Goal: Task Accomplishment & Management: Manage account settings

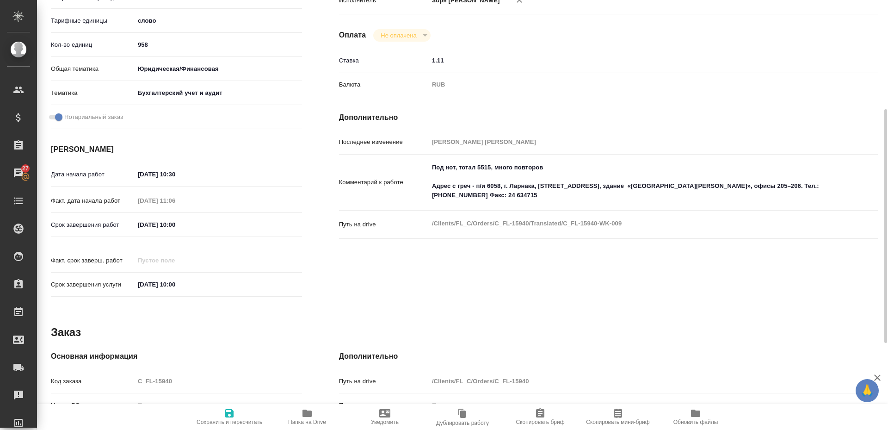
scroll to position [360, 0]
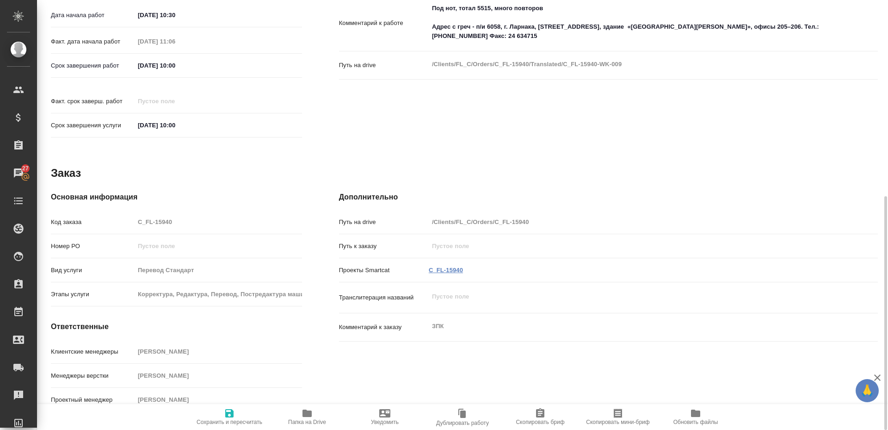
click at [442, 267] on link "C_FL-15940" at bounding box center [446, 270] width 34 height 7
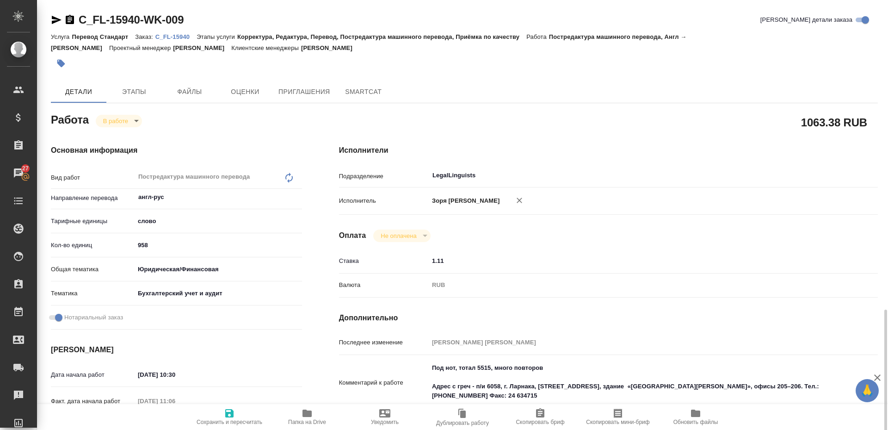
scroll to position [200, 0]
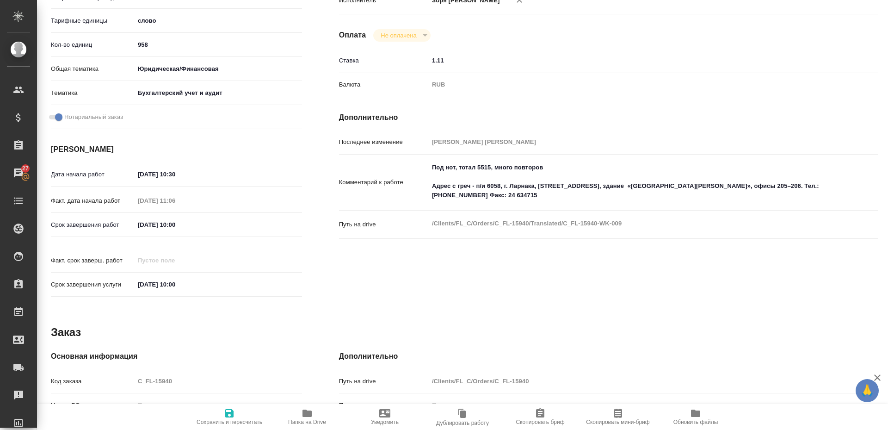
drag, startPoint x: 451, startPoint y: 200, endPoint x: 461, endPoint y: 198, distance: 10.4
click at [451, 200] on textarea "Под нот, тотал 5515, много повторов Адрес с греч - п/и 6058, г. Ларнака, ул. Ди…" at bounding box center [631, 181] width 404 height 43
drag, startPoint x: 473, startPoint y: 195, endPoint x: 449, endPoint y: 205, distance: 26.1
click at [449, 204] on textarea "Под нот, тотал 5515, много повторов Адрес с греч - п/и 6058, г. Ларнака, ул. Ди…" at bounding box center [631, 181] width 404 height 43
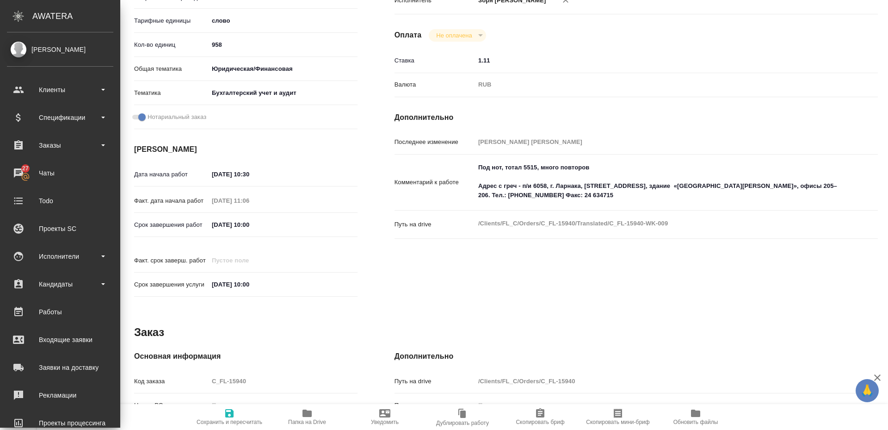
scroll to position [210, 0]
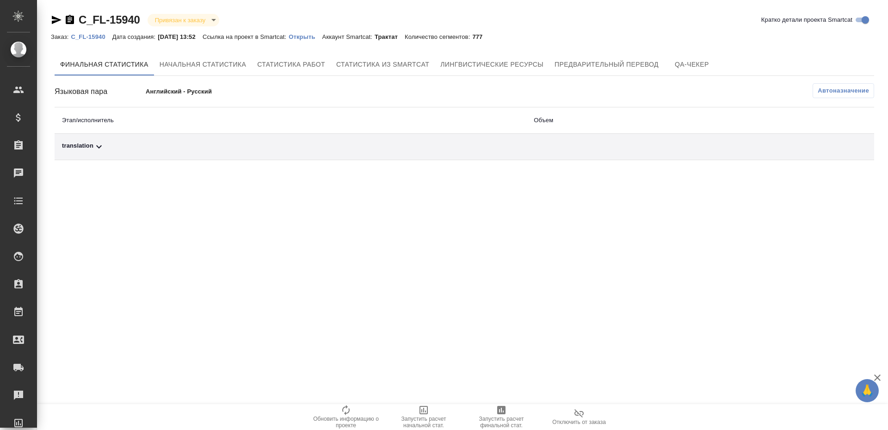
click at [514, 420] on span "Запустить расчет финальной стат." at bounding box center [501, 422] width 67 height 13
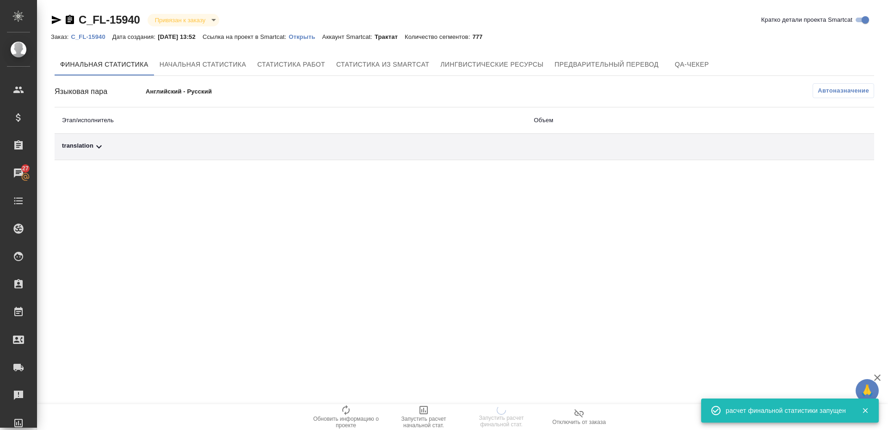
click at [77, 148] on div "translation" at bounding box center [290, 146] width 457 height 11
click at [94, 149] on icon at bounding box center [98, 146] width 11 height 11
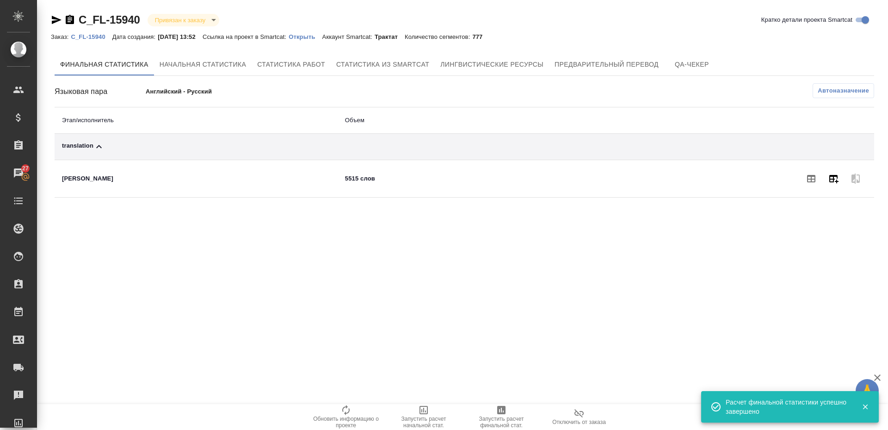
click at [841, 179] on button "button" at bounding box center [834, 179] width 22 height 22
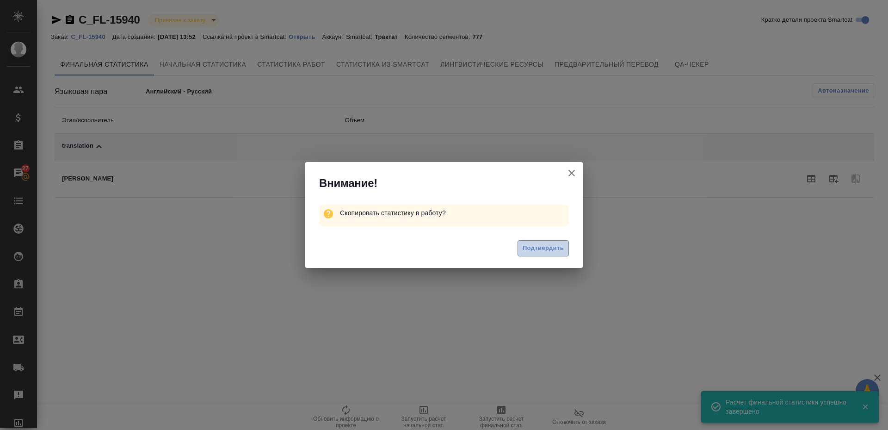
click at [542, 248] on span "Подтвердить" at bounding box center [543, 248] width 41 height 11
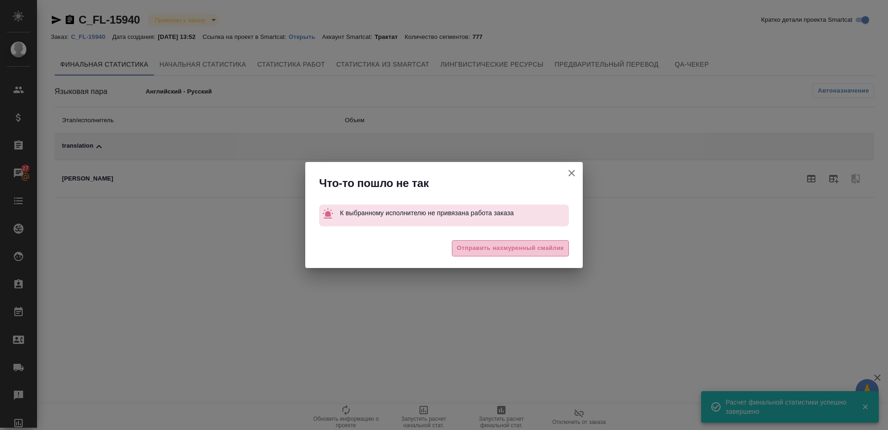
click at [541, 248] on span "Отправить нахмуренный смайлик" at bounding box center [510, 248] width 107 height 11
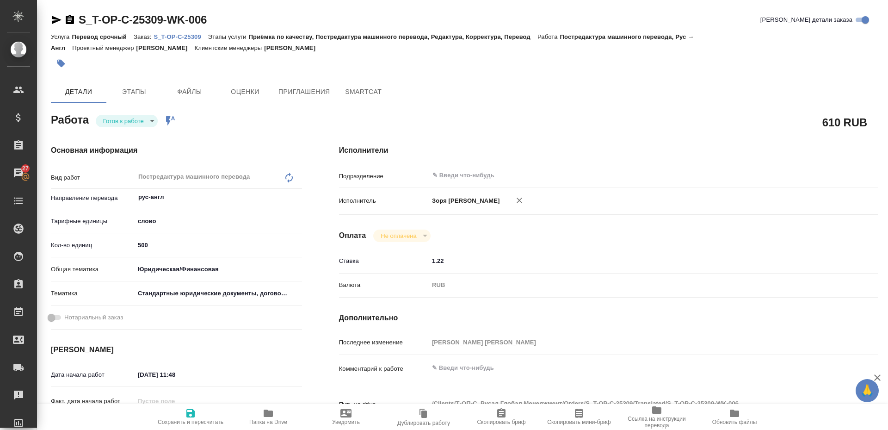
scroll to position [373, 0]
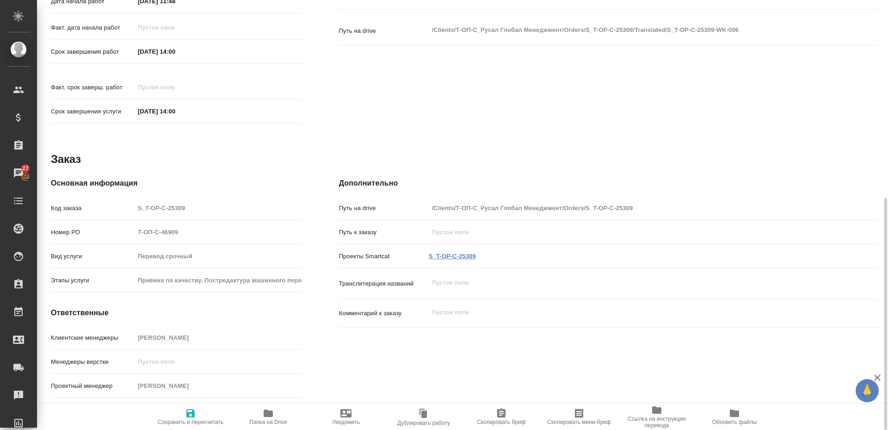
click at [447, 253] on link "S_T-OP-C-25309" at bounding box center [452, 256] width 47 height 7
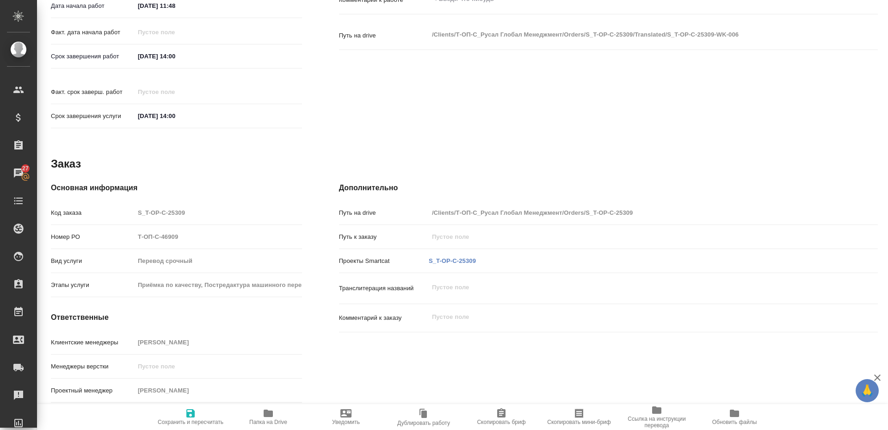
scroll to position [0, 0]
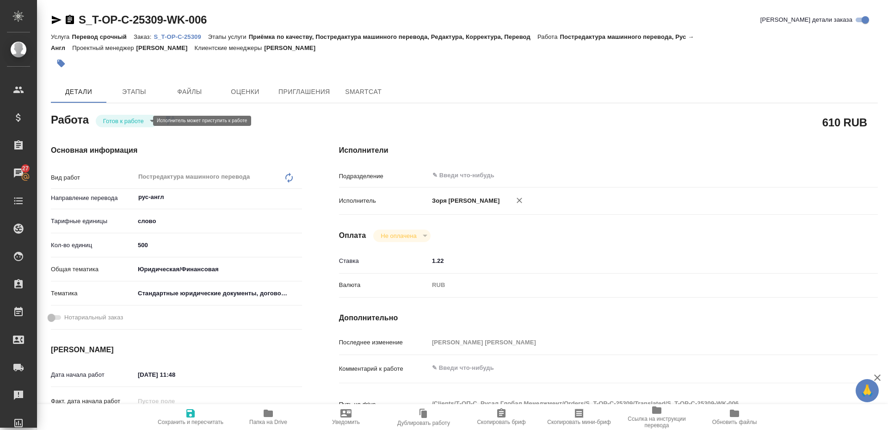
click at [113, 121] on body "🙏 .cls-1 fill:#fff; AWATERA Zoria Tatiana Клиенты Спецификации Заказы 27 Чаты T…" at bounding box center [444, 215] width 888 height 430
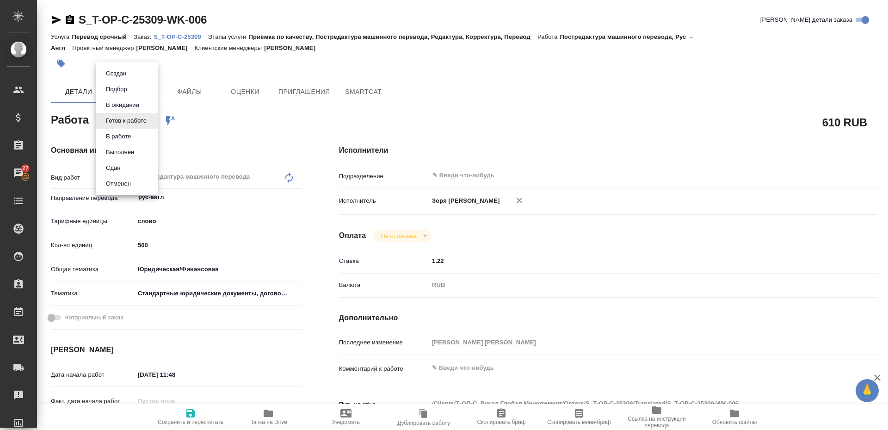
click at [113, 129] on li "В работе" at bounding box center [127, 137] width 62 height 16
type textarea "x"
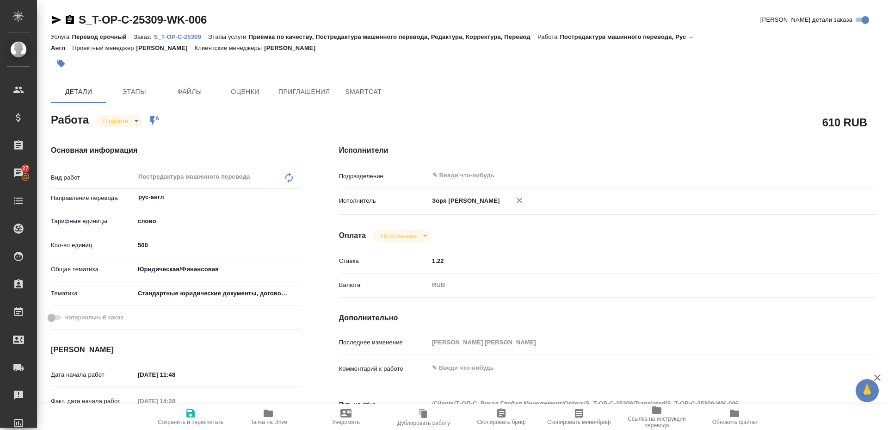
type textarea "x"
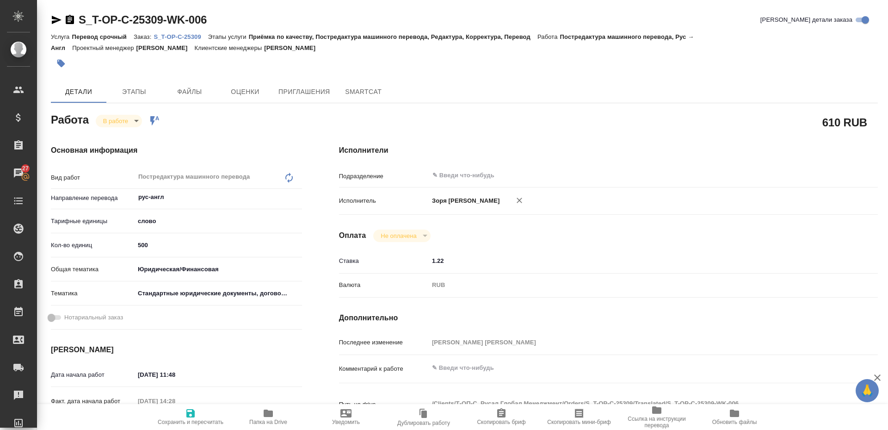
type textarea "x"
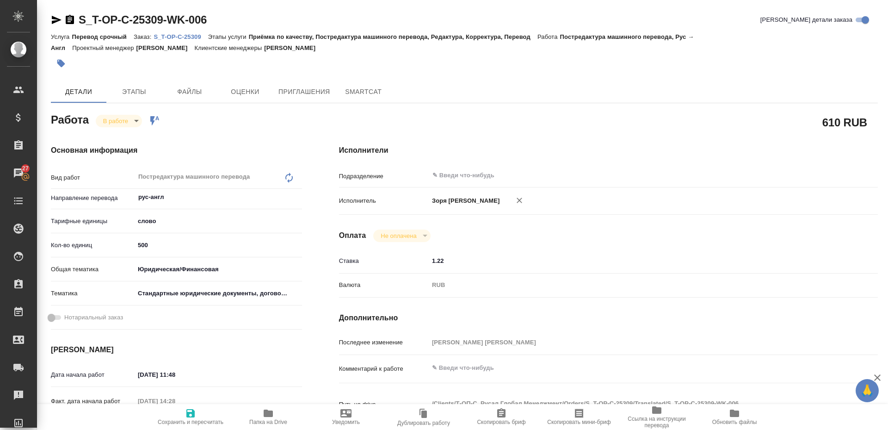
type textarea "x"
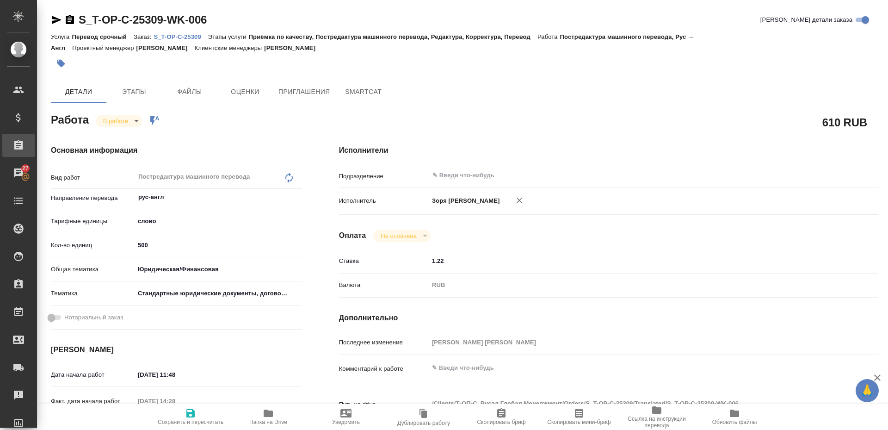
type textarea "x"
click at [56, 18] on icon "button" at bounding box center [57, 20] width 10 height 8
type textarea "x"
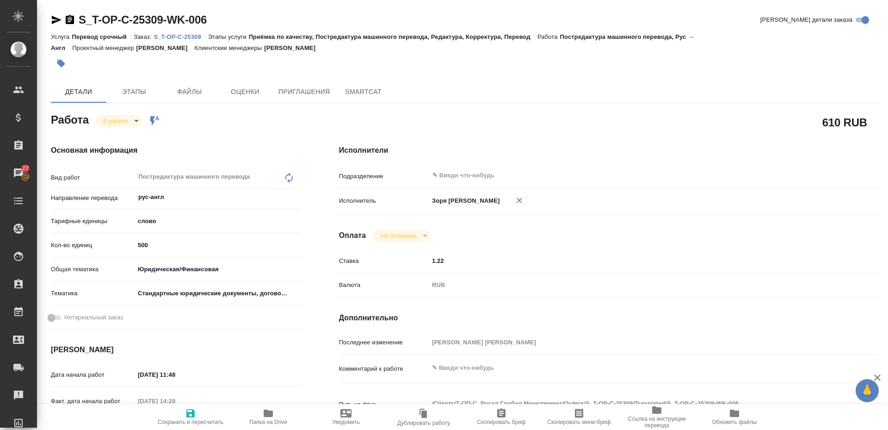
type textarea "x"
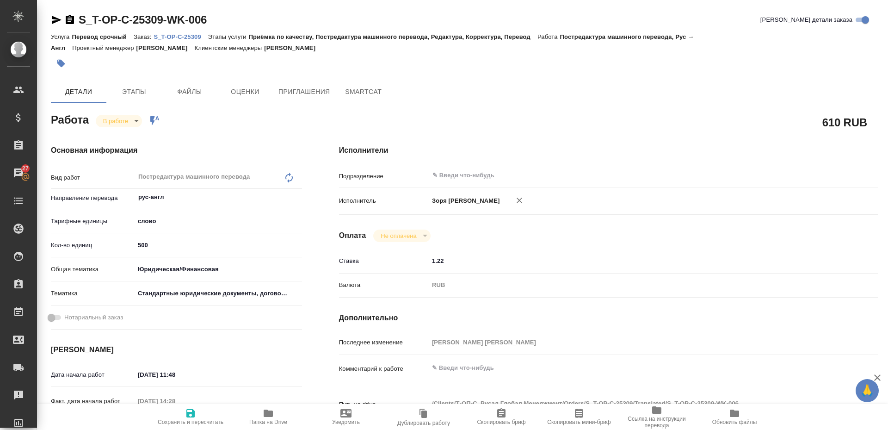
type textarea "x"
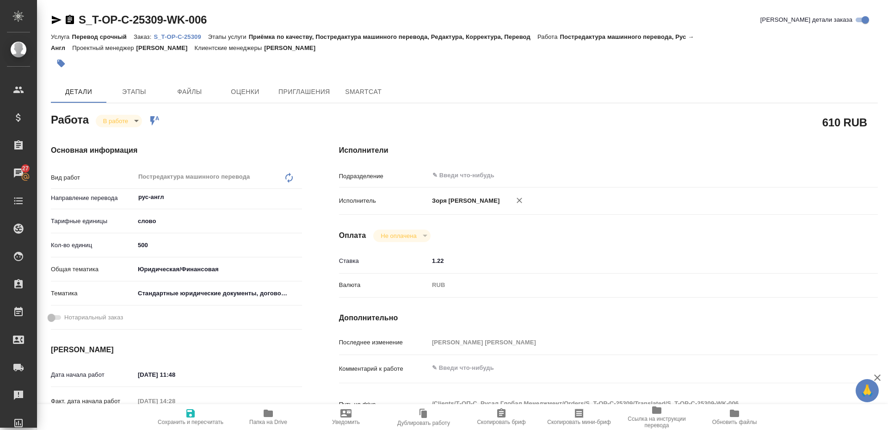
type textarea "x"
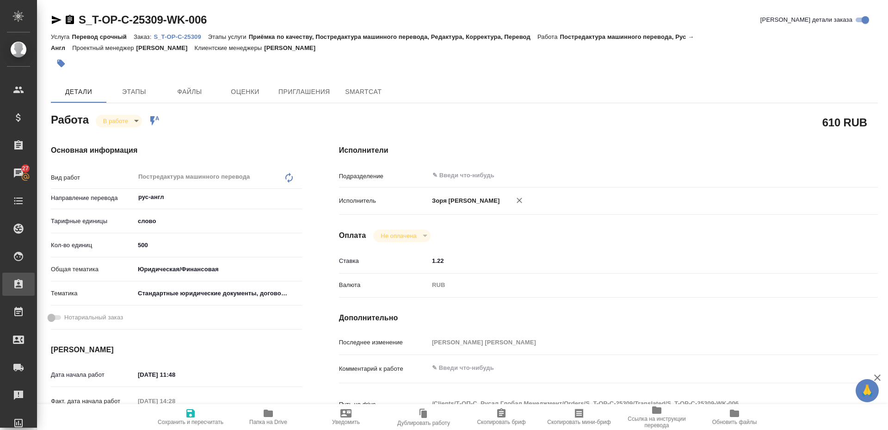
type textarea "x"
click at [53, 22] on icon "button" at bounding box center [57, 20] width 10 height 8
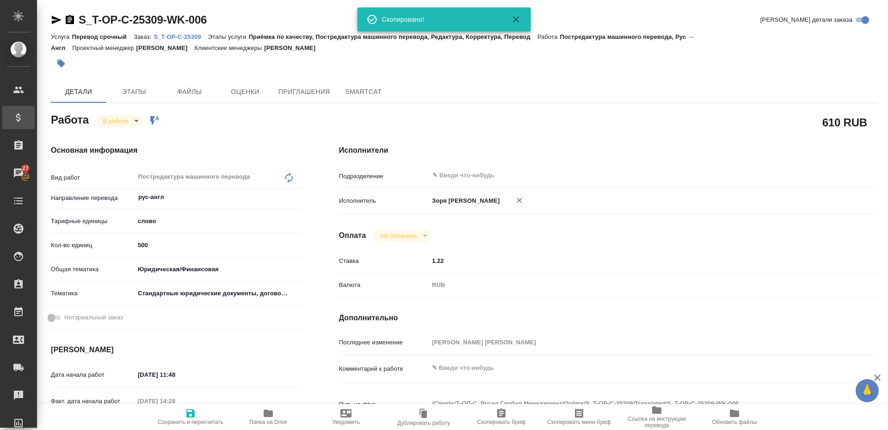
type textarea "x"
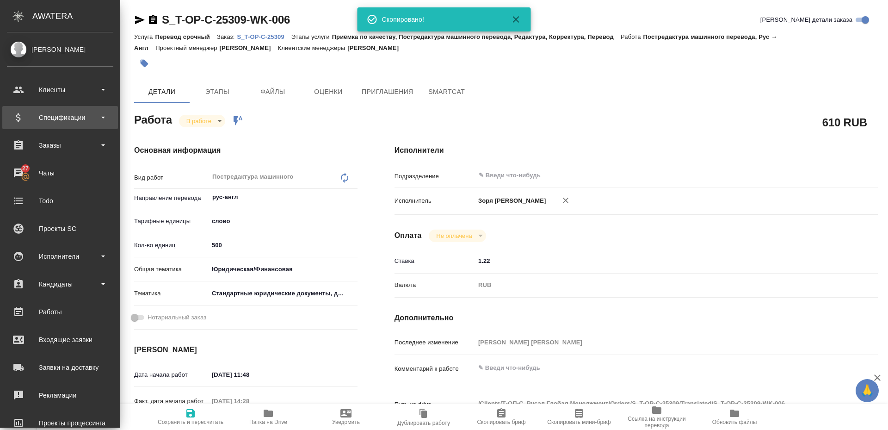
type textarea "x"
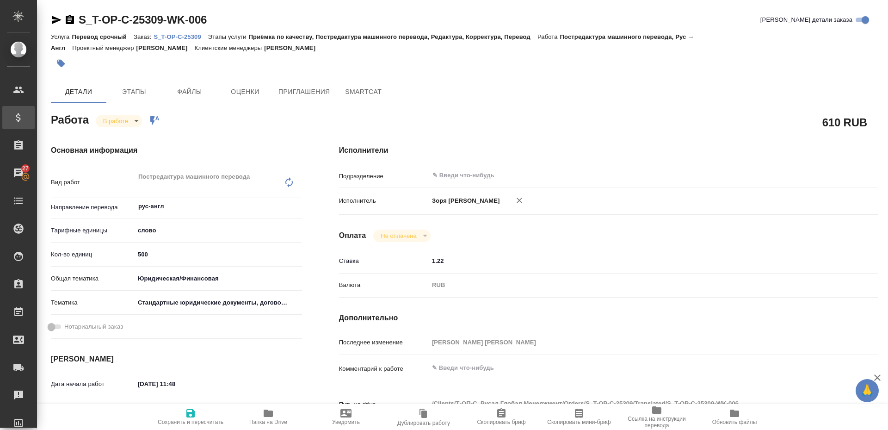
type textarea "x"
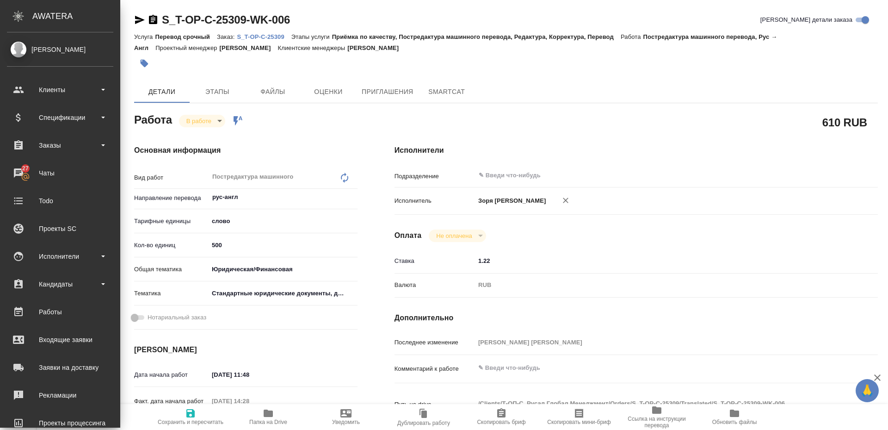
click at [215, 128] on div "Основная информация Вид работ Постредактура машинного перевода x ​ Направление …" at bounding box center [246, 323] width 261 height 395
click at [211, 121] on body "🙏 .cls-1 fill:#fff; AWATERA Zoria Tatiana Клиенты Спецификации Заказы 27 Чаты T…" at bounding box center [444, 215] width 888 height 430
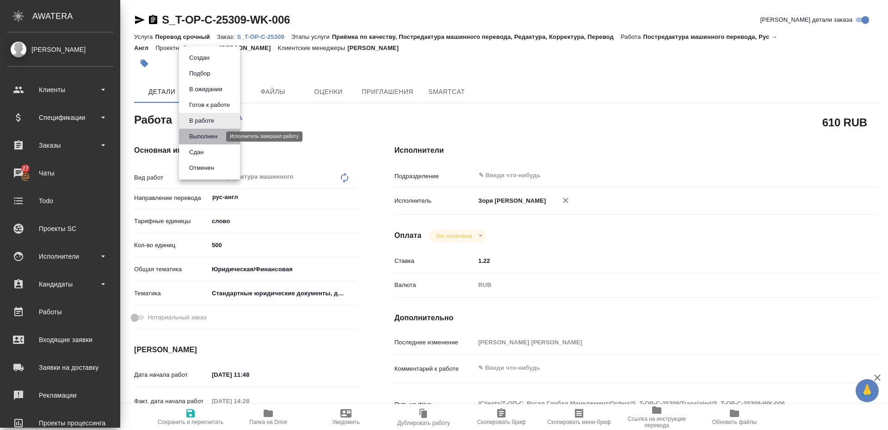
click at [211, 138] on button "Выполнен" at bounding box center [203, 136] width 34 height 10
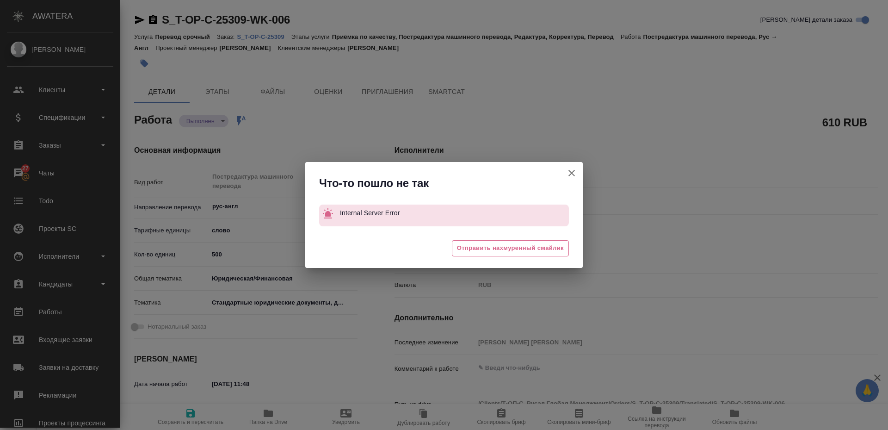
type textarea "x"
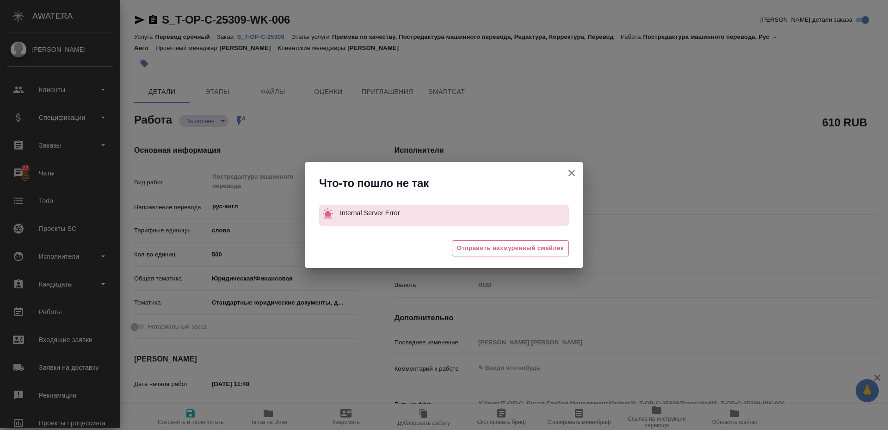
type textarea "x"
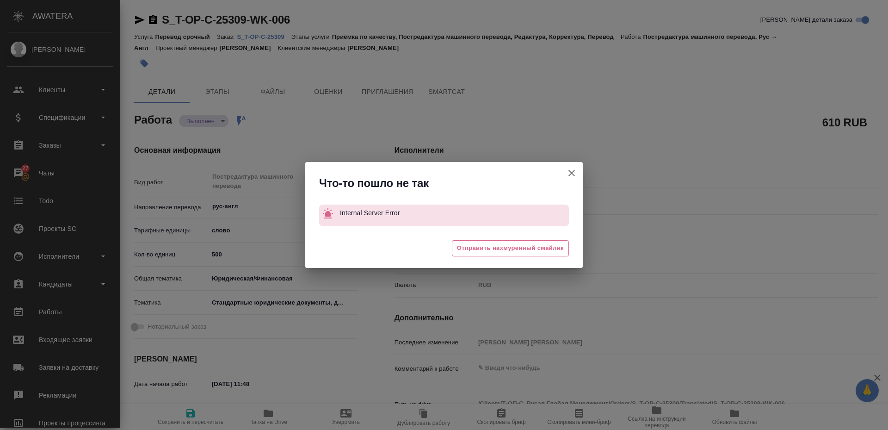
type textarea "x"
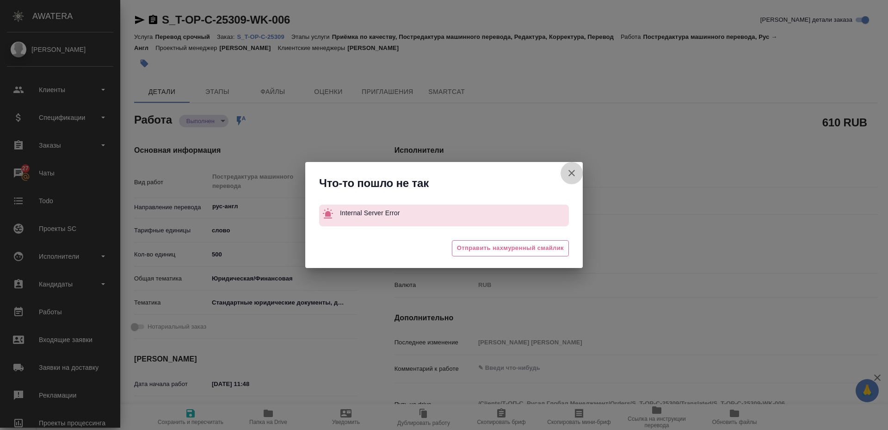
click at [572, 174] on icon "button" at bounding box center [572, 173] width 6 height 6
type textarea "x"
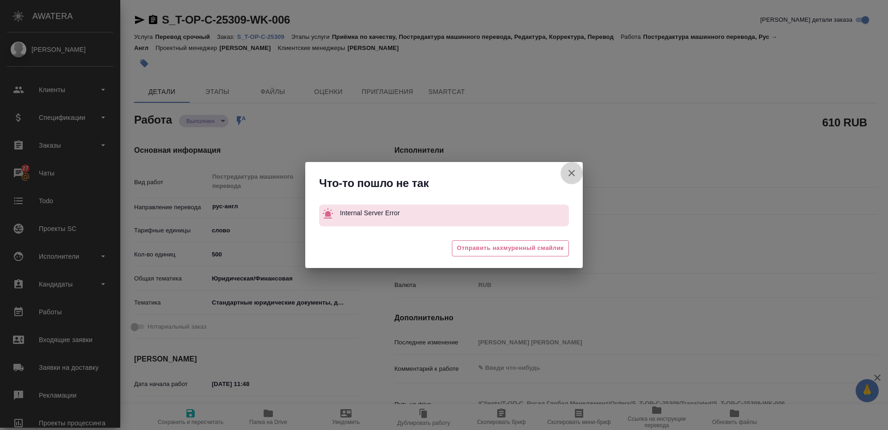
type textarea "x"
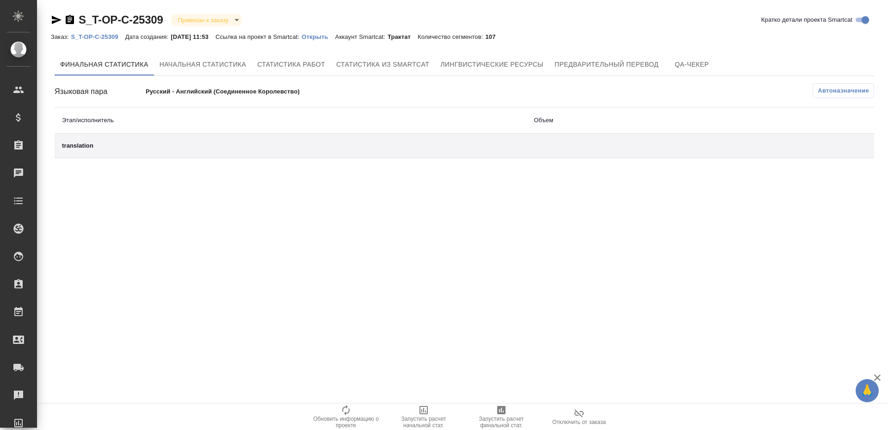
click at [504, 421] on span "Запустить расчет финальной стат." at bounding box center [501, 422] width 67 height 13
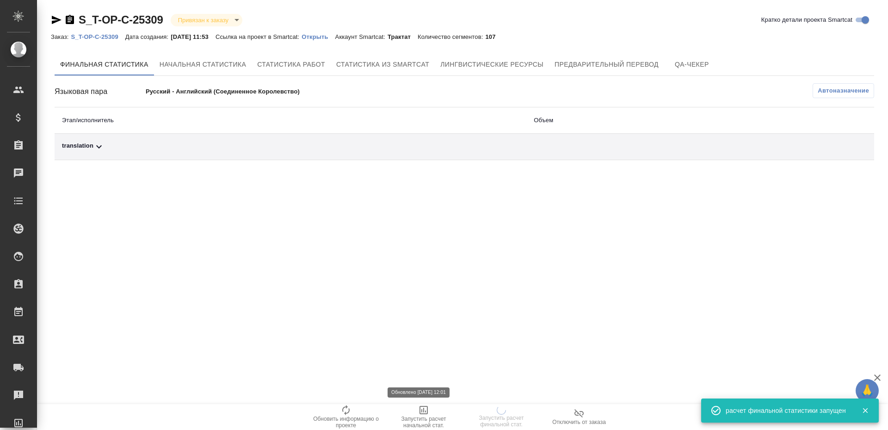
click at [426, 421] on span "Запустить расчет начальной стат." at bounding box center [424, 422] width 67 height 13
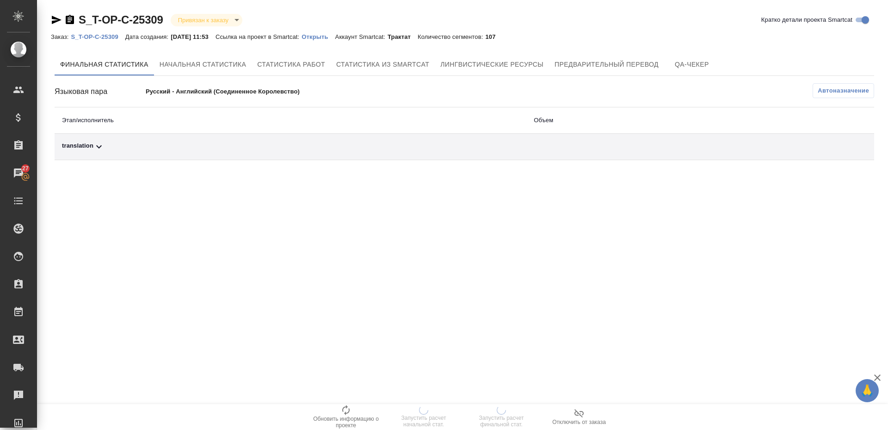
click at [93, 149] on icon at bounding box center [98, 146] width 11 height 11
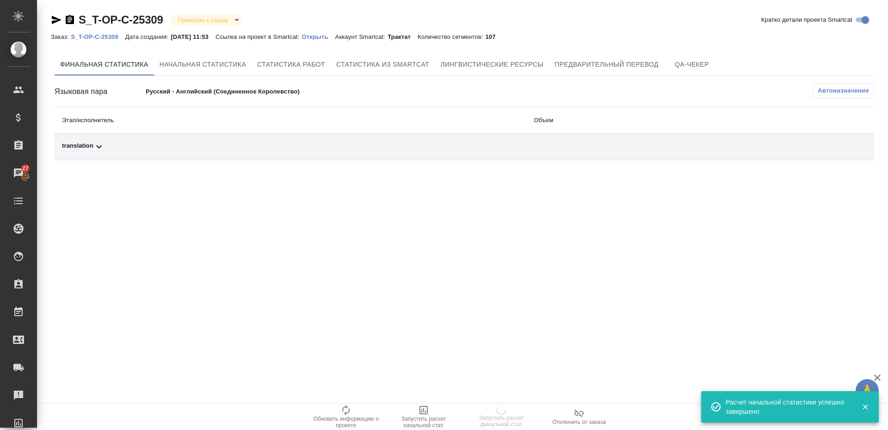
click at [93, 150] on div "translation" at bounding box center [290, 146] width 457 height 11
click at [80, 144] on div "translation" at bounding box center [290, 146] width 457 height 11
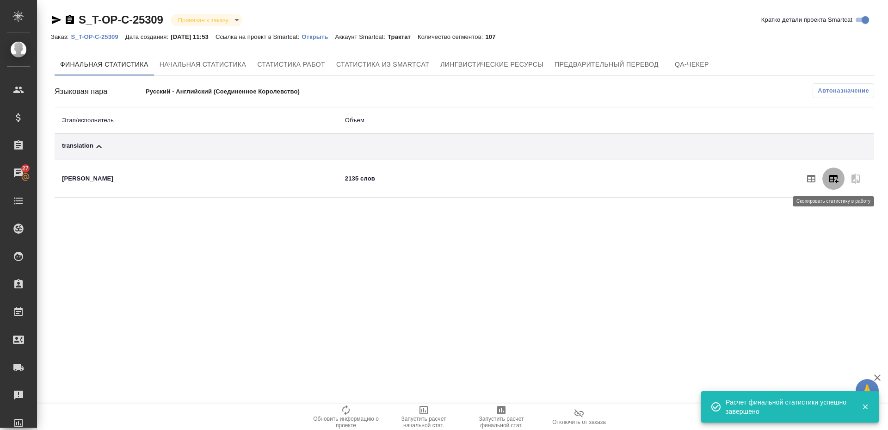
click at [833, 181] on icon "button" at bounding box center [834, 179] width 9 height 8
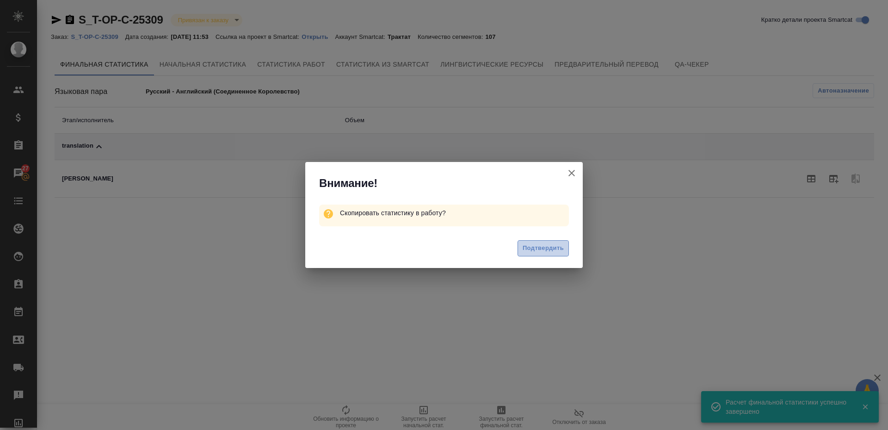
click at [551, 250] on span "Подтвердить" at bounding box center [543, 248] width 41 height 11
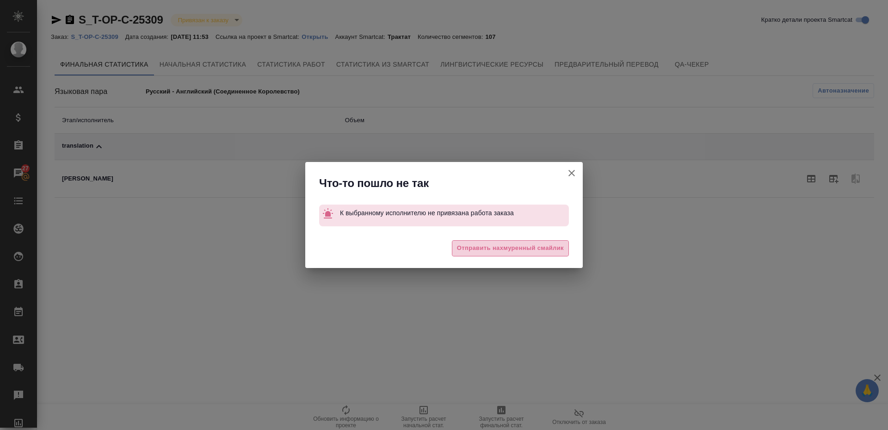
click at [551, 250] on span "Отправить нахмуренный смайлик" at bounding box center [510, 248] width 107 height 11
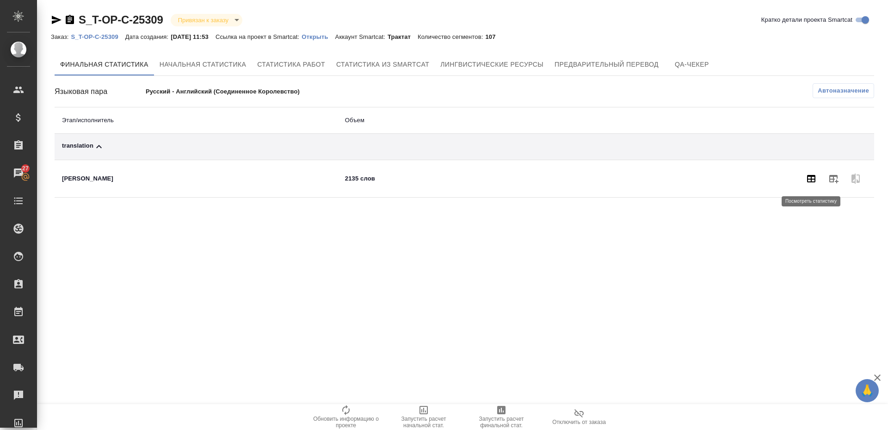
click at [817, 180] on button "button" at bounding box center [812, 179] width 22 height 22
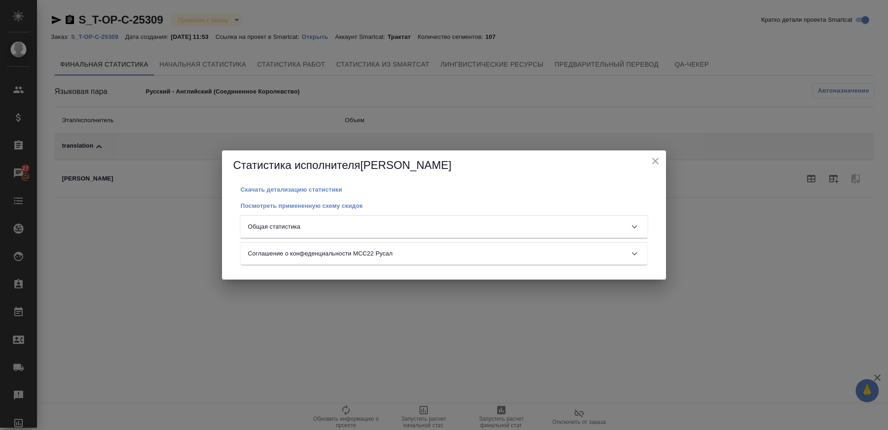
click at [459, 221] on div "Общая статистика" at bounding box center [444, 227] width 407 height 22
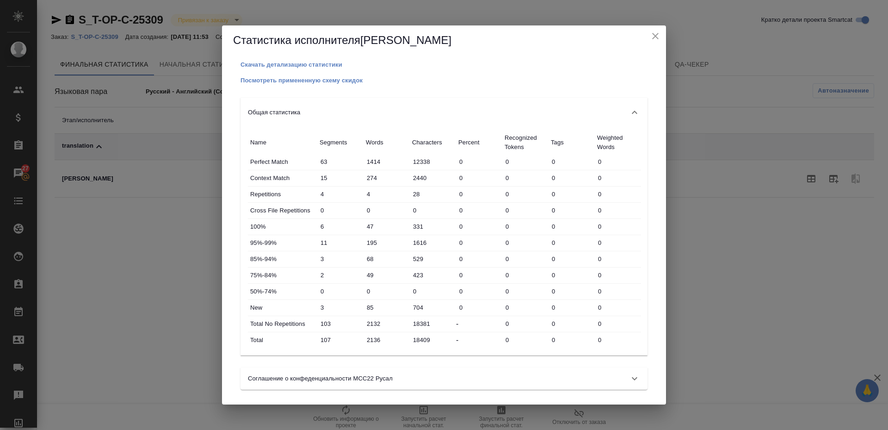
click at [660, 37] on icon "close" at bounding box center [655, 36] width 11 height 11
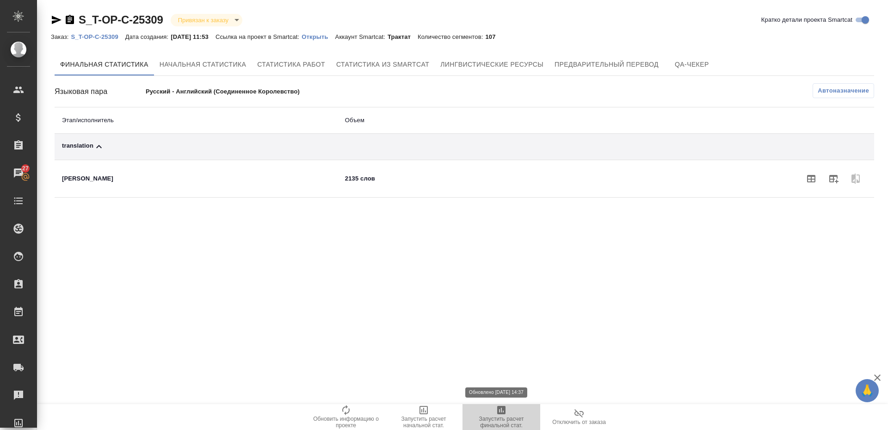
click at [510, 421] on span "Запустить расчет финальной стат." at bounding box center [501, 422] width 67 height 13
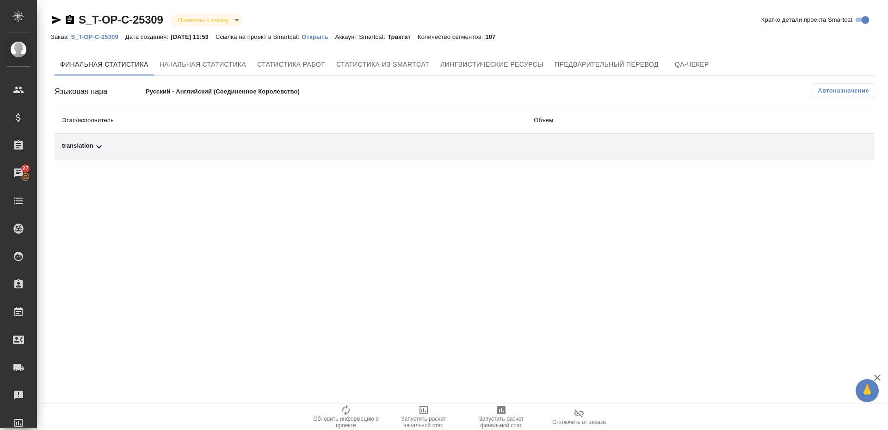
click at [101, 151] on icon at bounding box center [98, 146] width 11 height 11
click at [835, 181] on icon "button" at bounding box center [833, 178] width 11 height 11
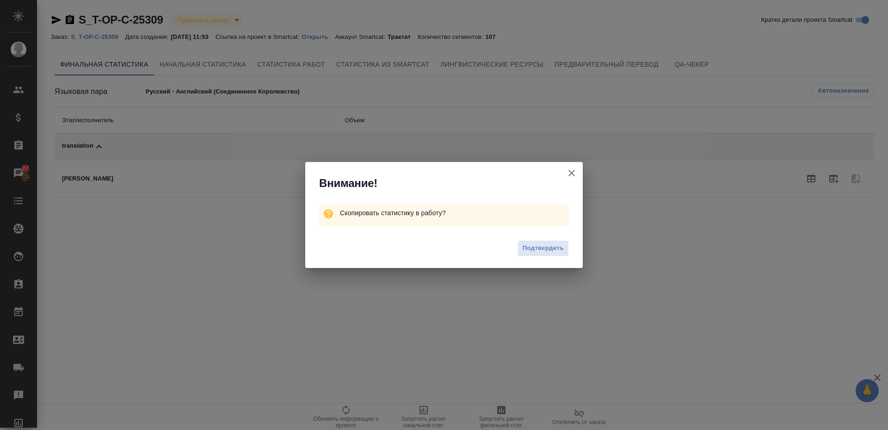
click at [549, 248] on span "Подтвердить" at bounding box center [543, 248] width 41 height 11
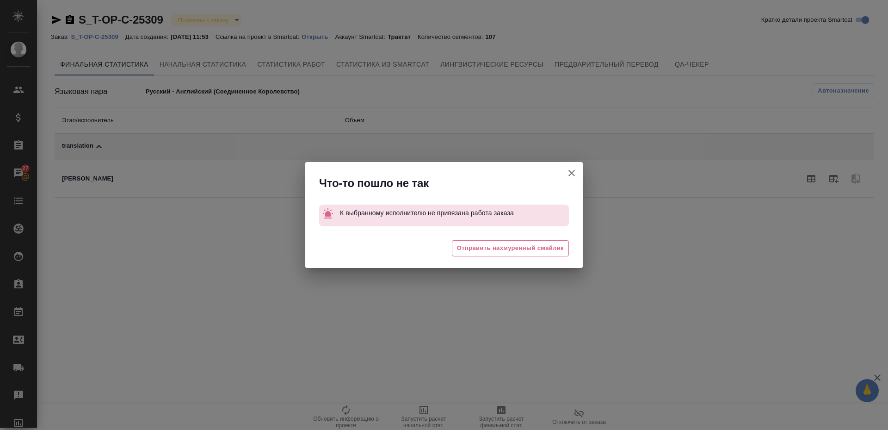
click at [549, 248] on span "Отправить нахмуренный смайлик" at bounding box center [510, 248] width 107 height 11
